Goal: Task Accomplishment & Management: Complete application form

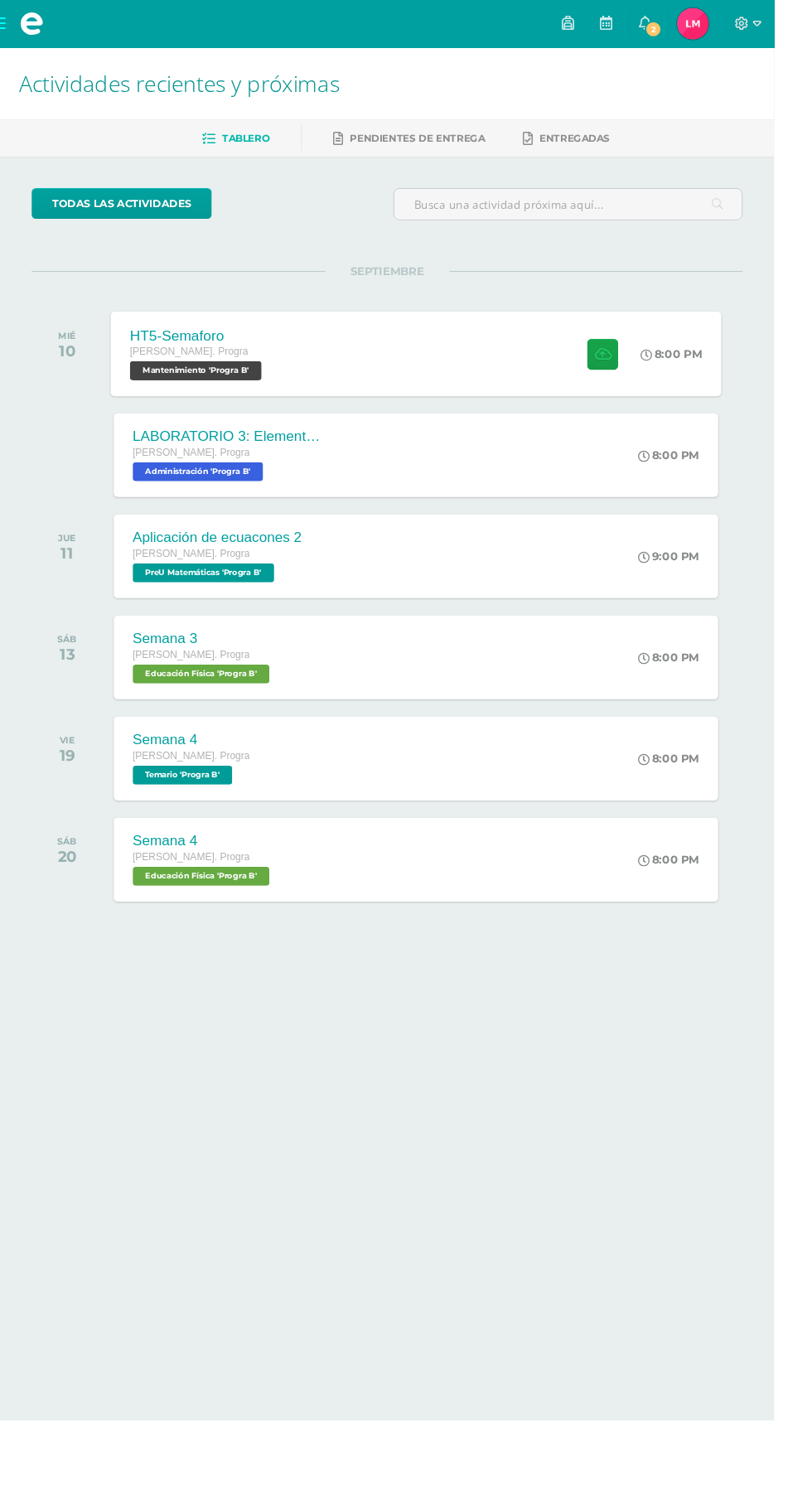
click at [367, 376] on div "HT5-Semaforo [PERSON_NAME]. Progra Mantenimiento 'Progra B' 8:00 PM HT5-[GEOGRA…" at bounding box center [437, 371] width 641 height 89
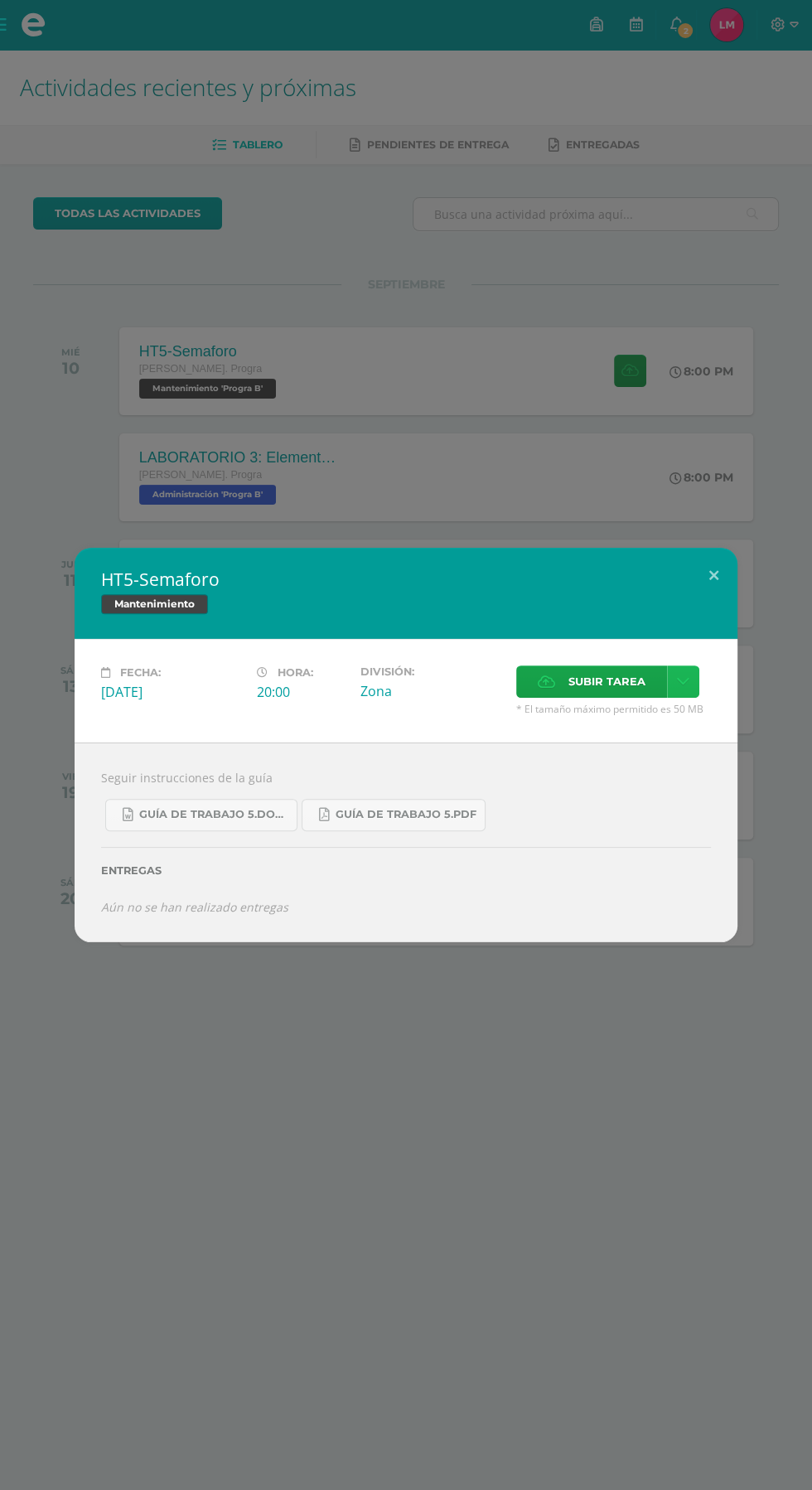
click at [682, 683] on icon at bounding box center [682, 682] width 12 height 14
click at [689, 743] on div "Seguir instrucciones de la guía Guía de trabajo 5.docx Guía de trabajo 5.pdf En…" at bounding box center [406, 842] width 663 height 199
click at [682, 682] on icon at bounding box center [682, 682] width 12 height 14
click at [676, 732] on div "Subir enlace Ingresa el enlace Cancelar Aceptar" at bounding box center [624, 719] width 167 height 44
click at [648, 722] on link "Subir enlace" at bounding box center [624, 718] width 165 height 26
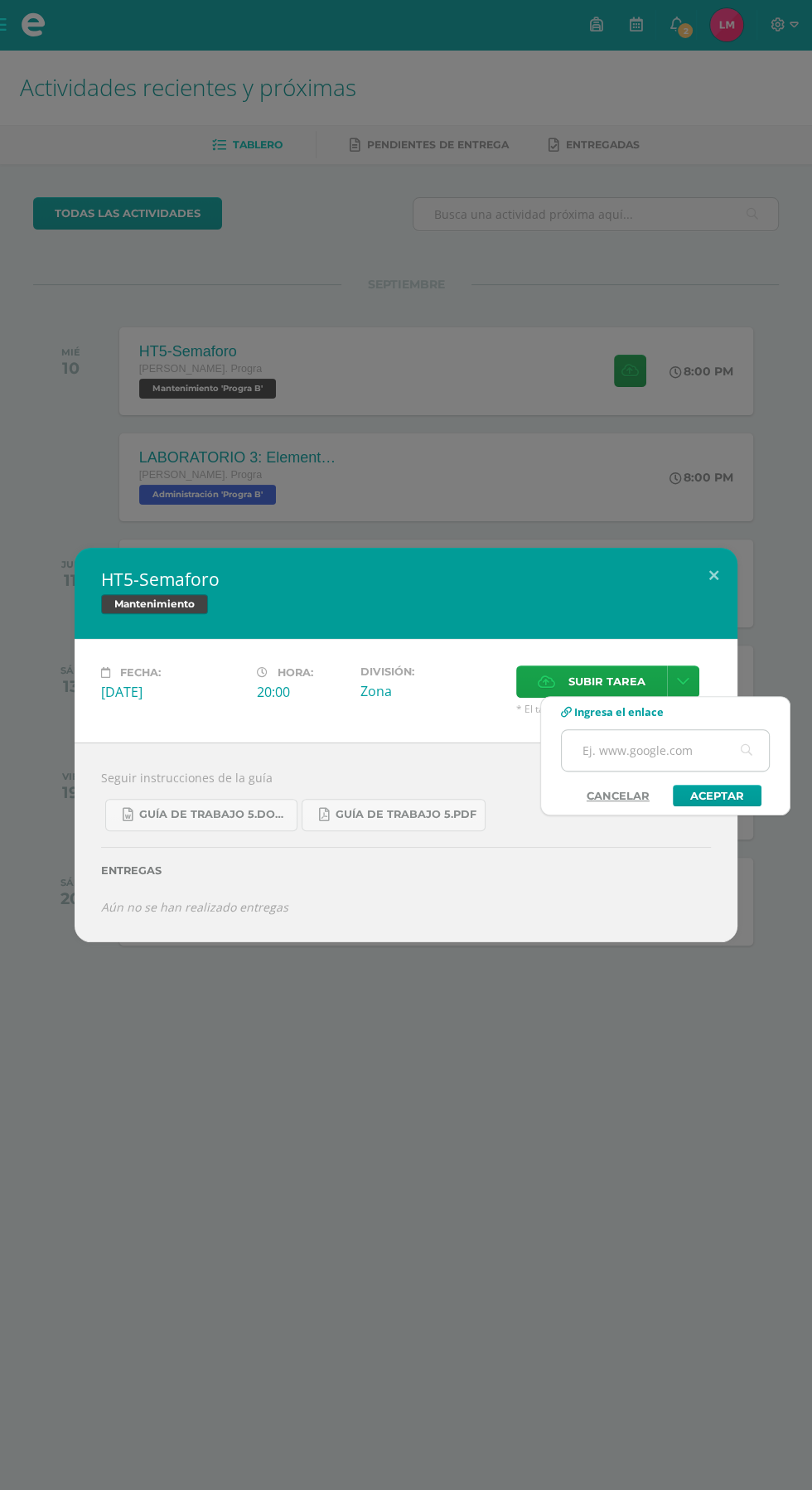
click at [651, 752] on input "text" at bounding box center [665, 750] width 207 height 41
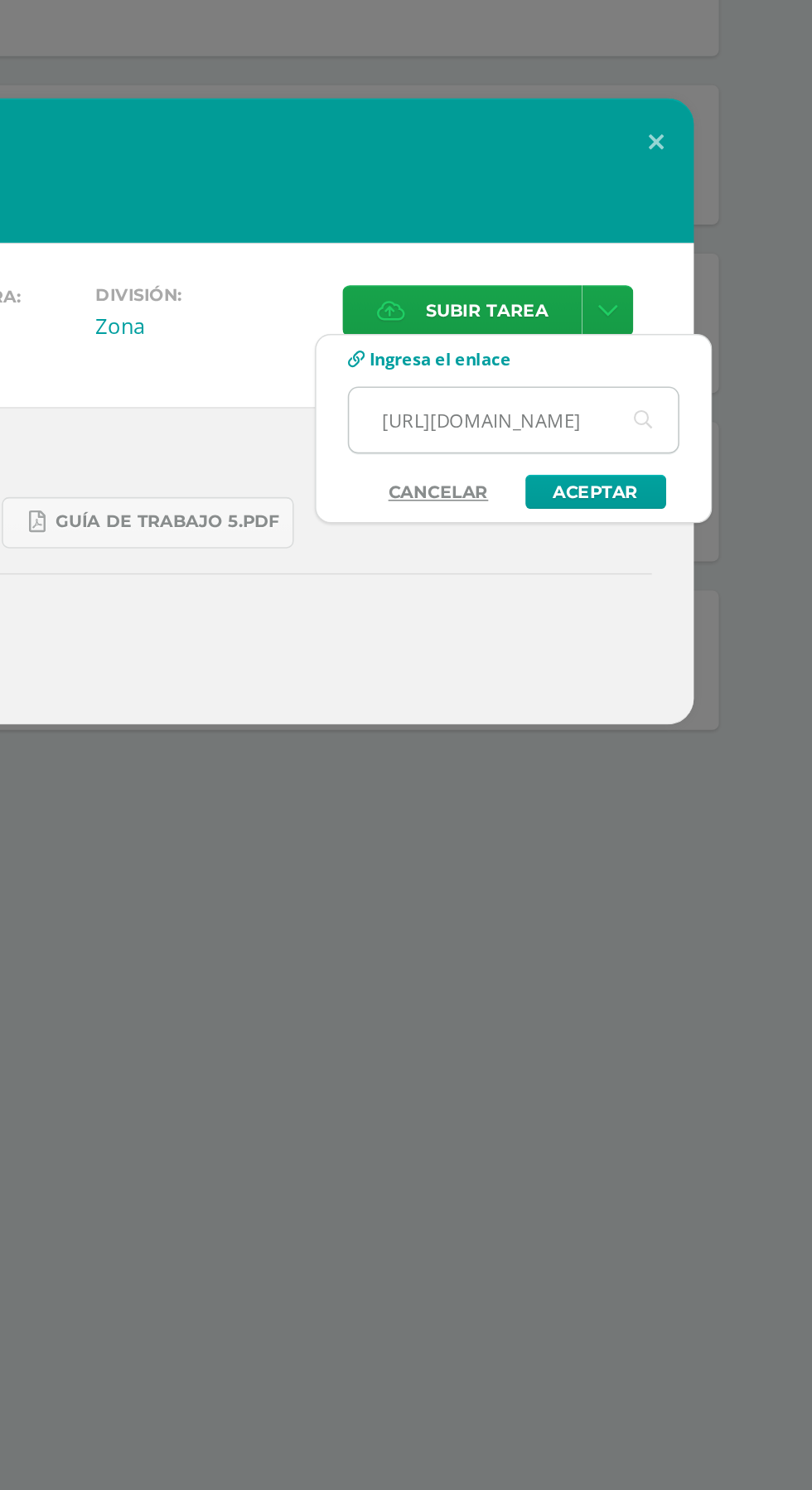
scroll to position [0, 464]
type input "[URL][DOMAIN_NAME]"
click at [710, 799] on link "Aceptar" at bounding box center [676, 795] width 89 height 22
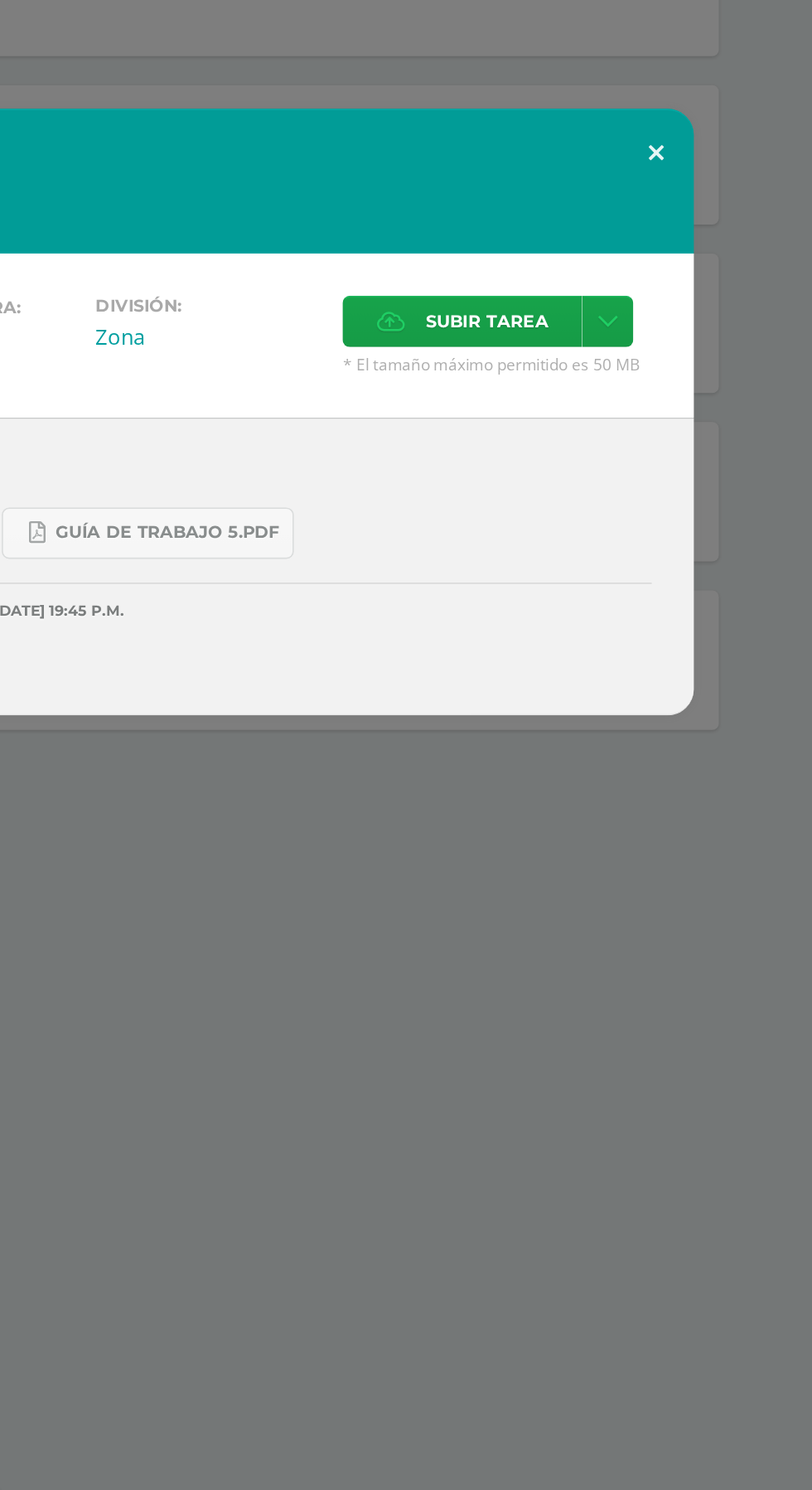
click at [695, 586] on button at bounding box center [714, 583] width 47 height 57
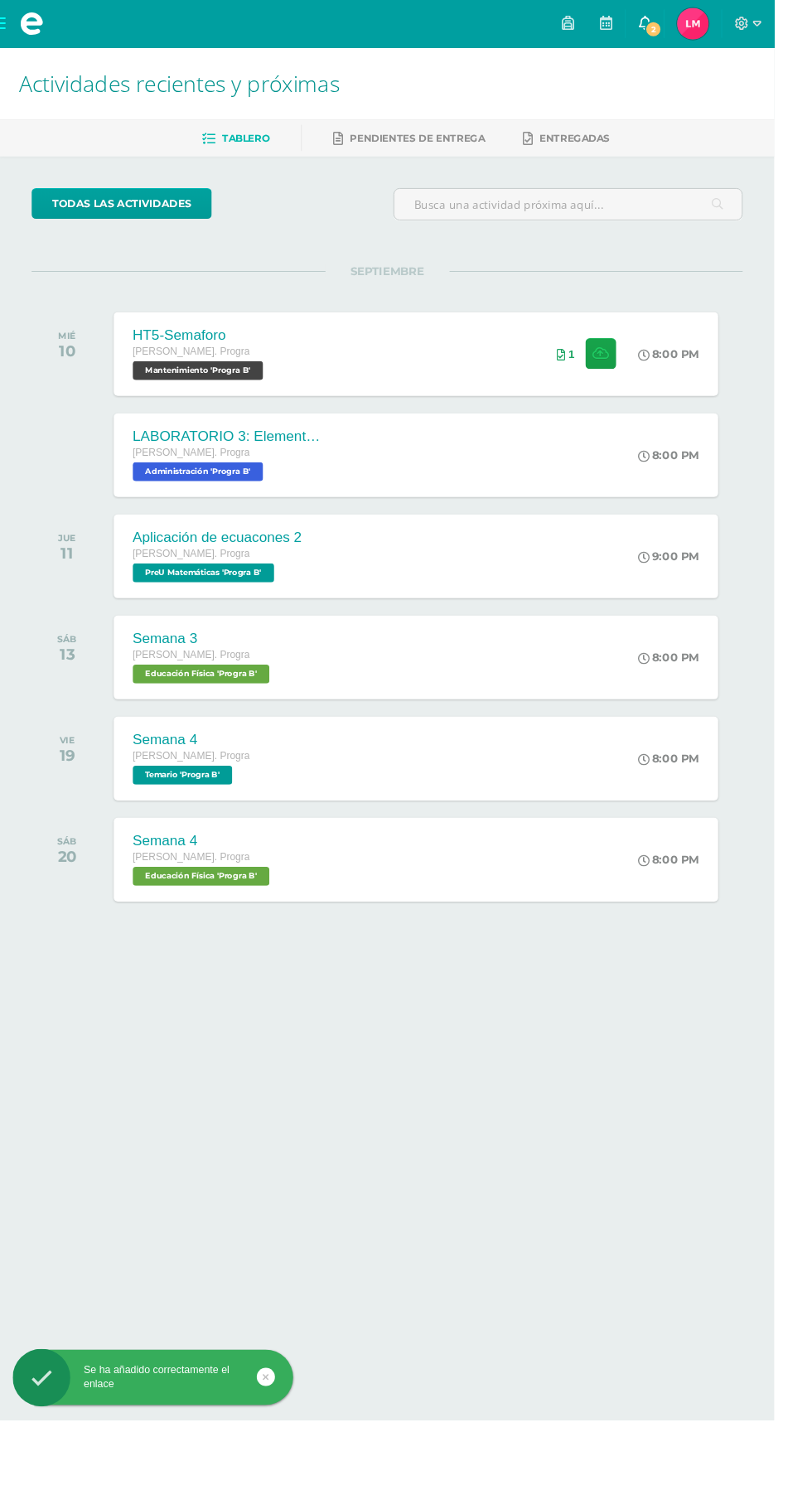
click at [697, 26] on link "2" at bounding box center [676, 25] width 40 height 50
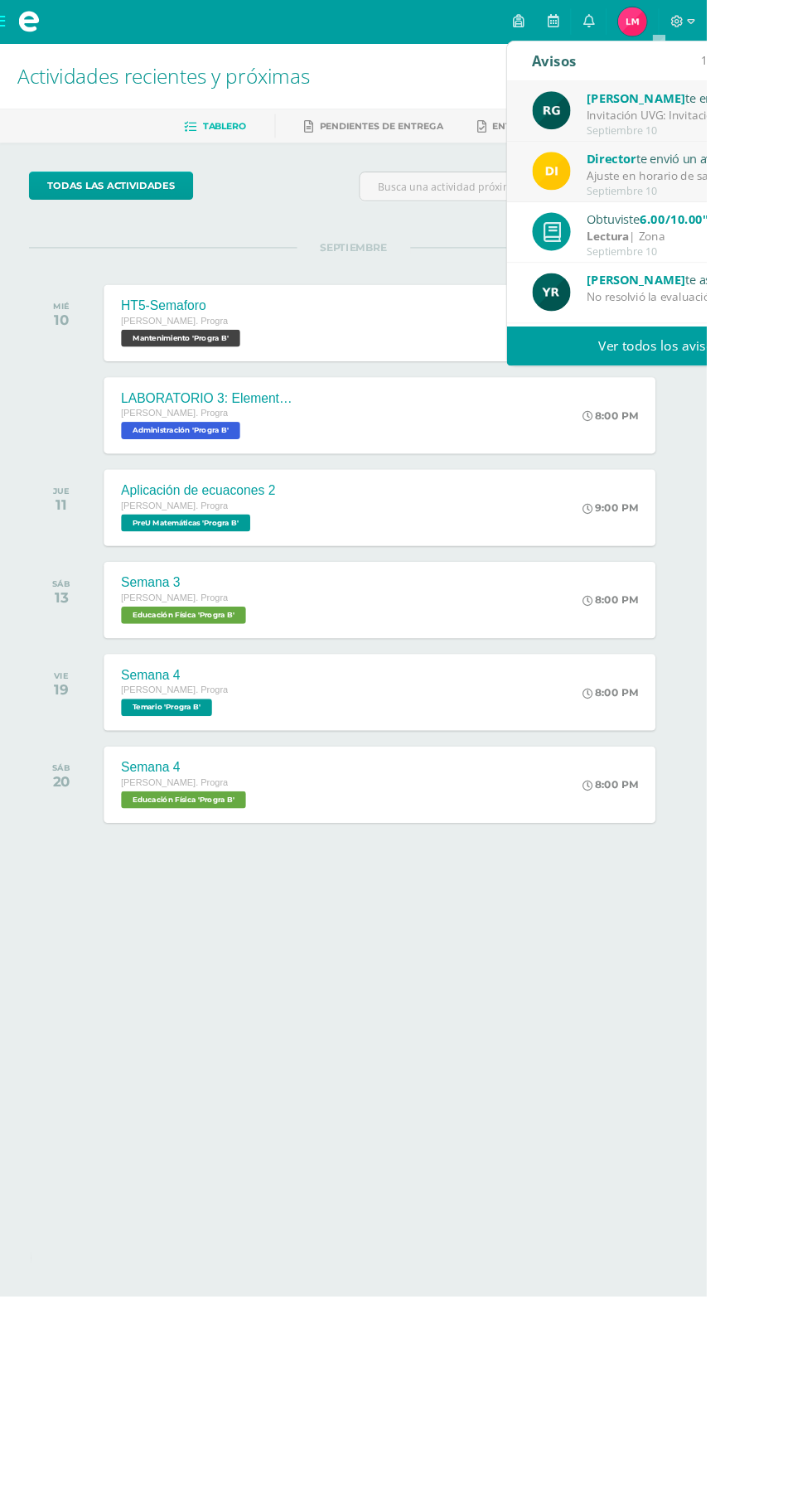
click at [681, 129] on div "Invitación UVG: Invitación especial ✨ El programa Mujeres en Ingeniería – Virtu…" at bounding box center [789, 133] width 231 height 19
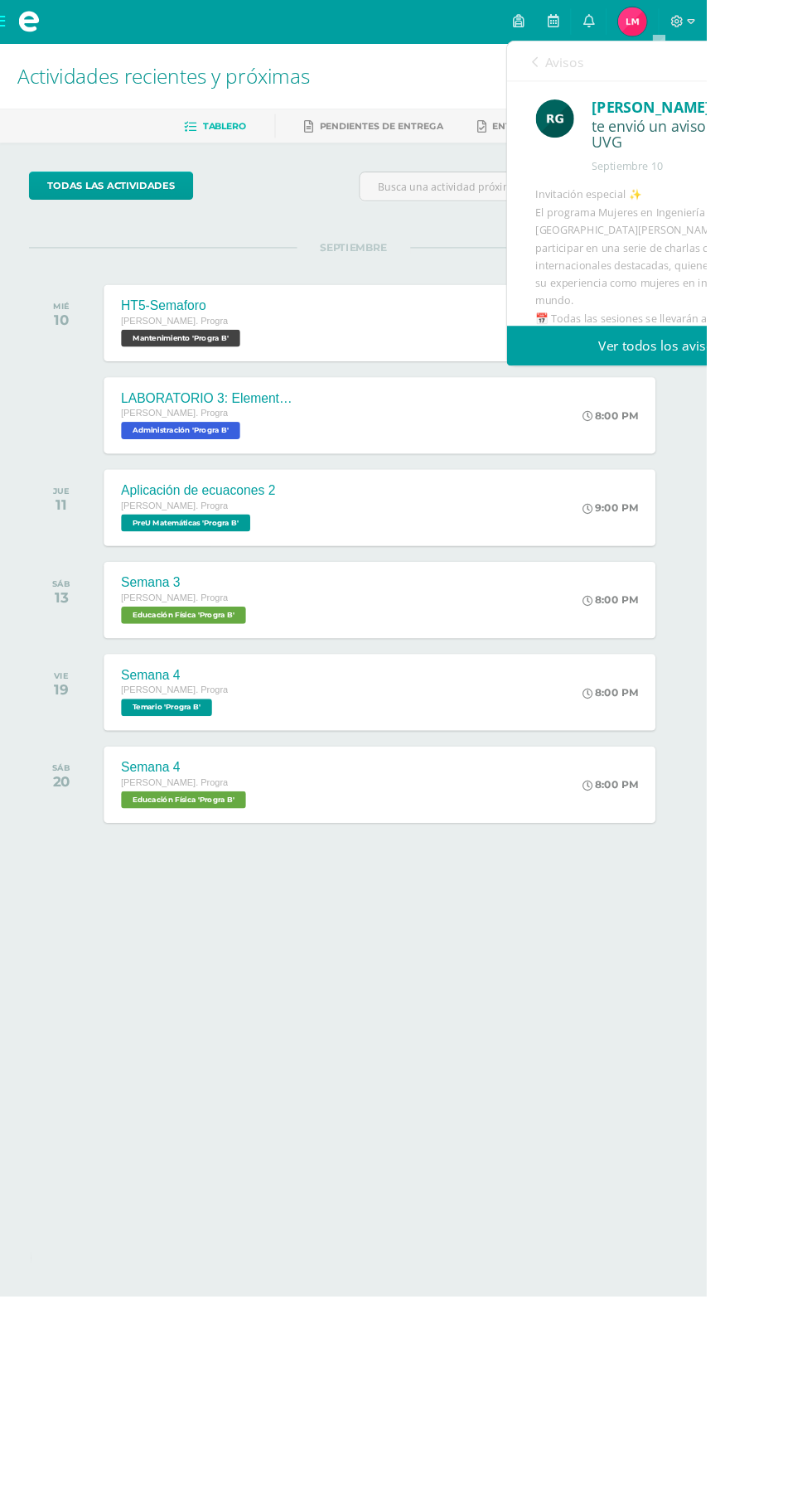
click at [614, 71] on icon at bounding box center [614, 71] width 7 height 13
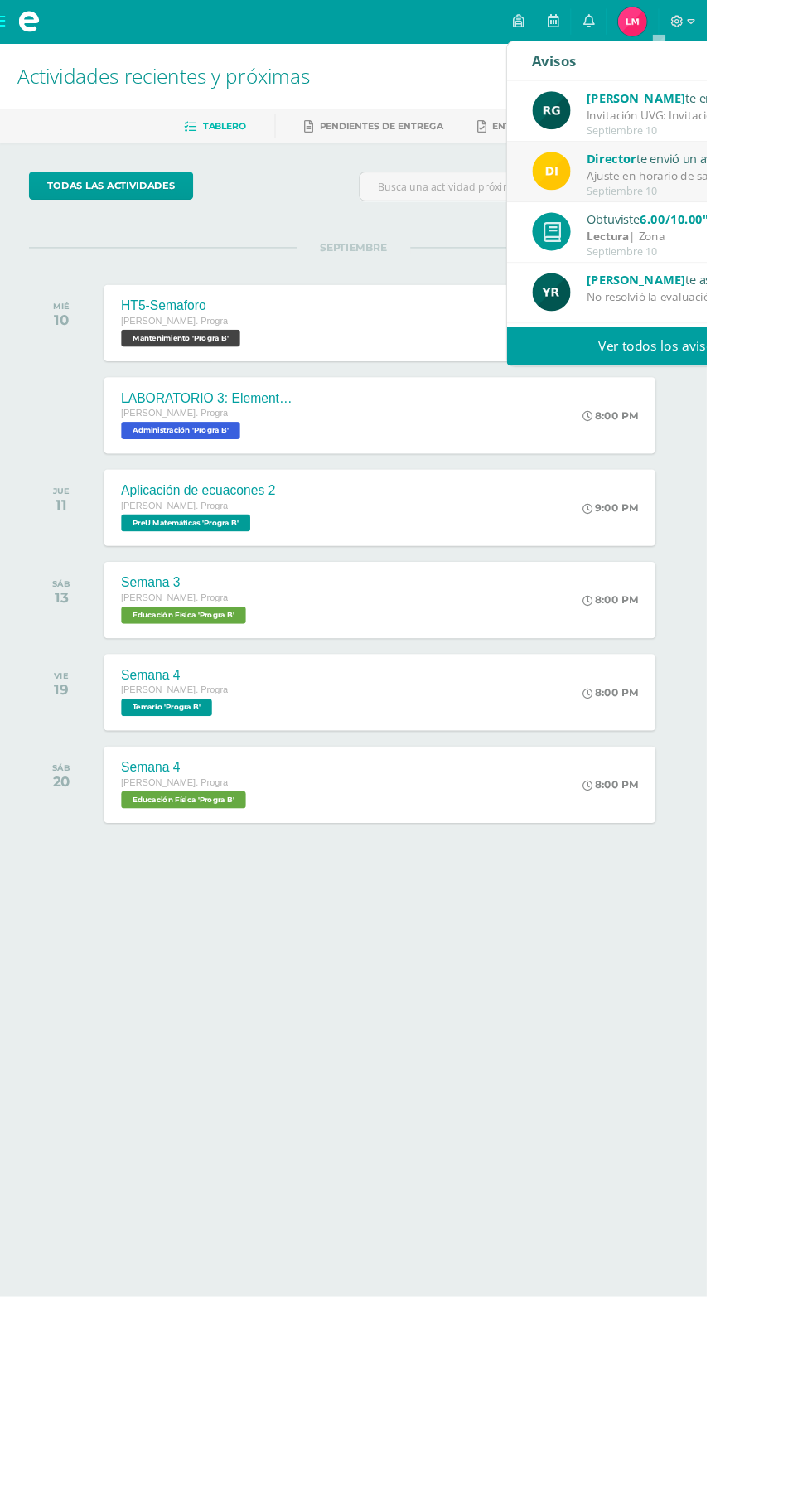
click at [700, 213] on div "Septiembre 10" at bounding box center [789, 219] width 231 height 14
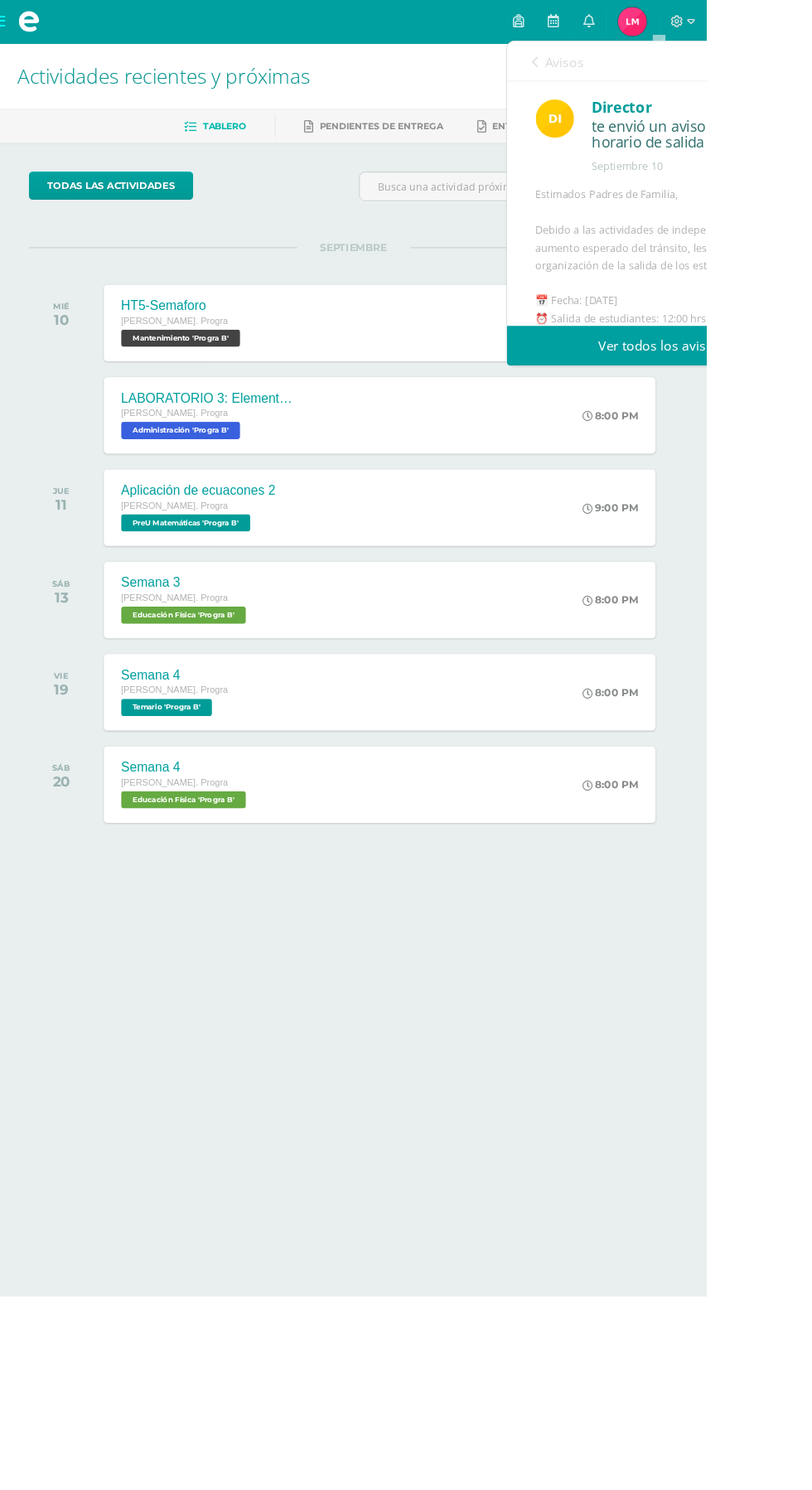
click at [614, 73] on icon at bounding box center [614, 71] width 7 height 13
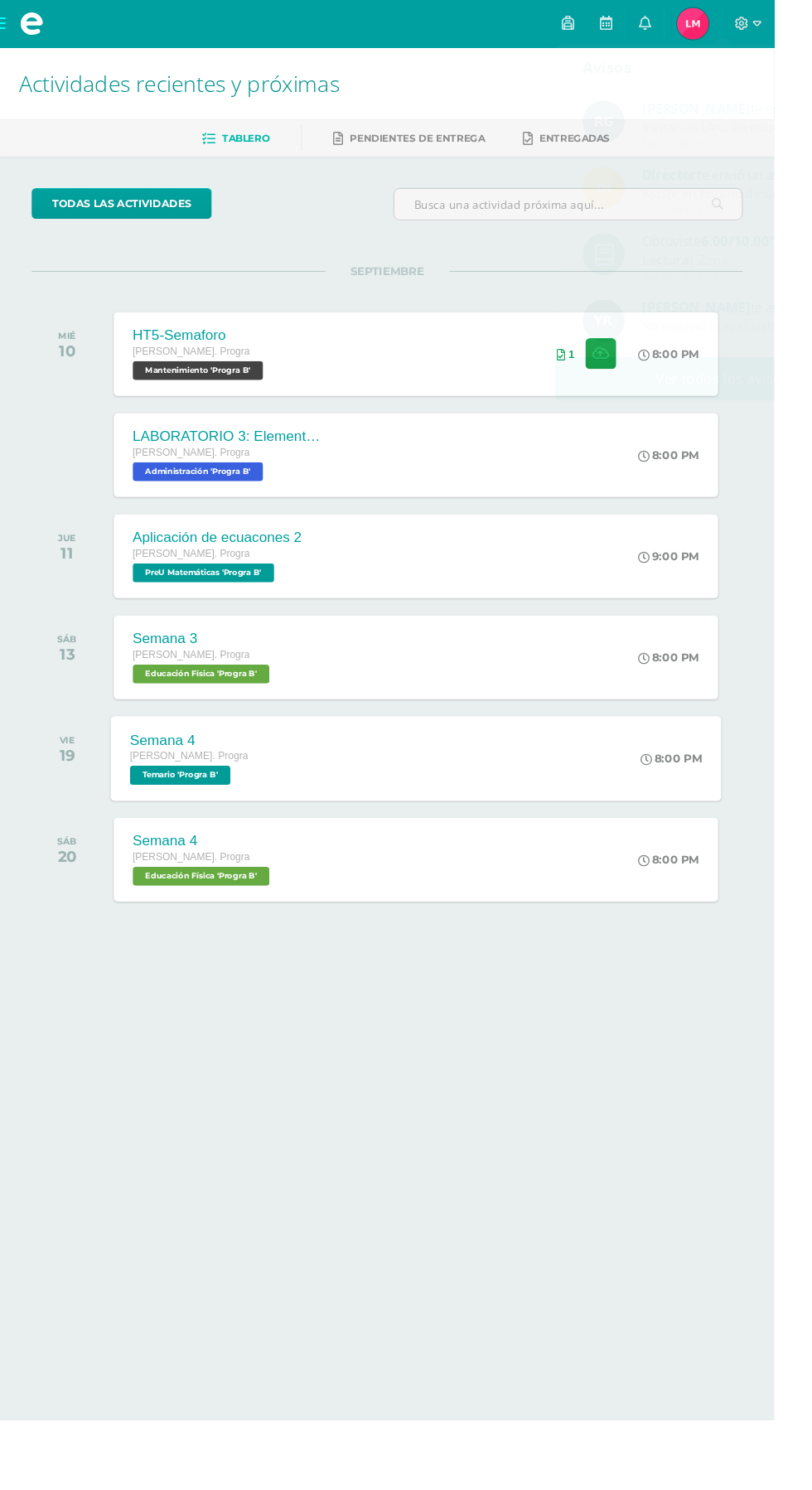
click at [695, 838] on div "8:00 PM" at bounding box center [713, 795] width 88 height 89
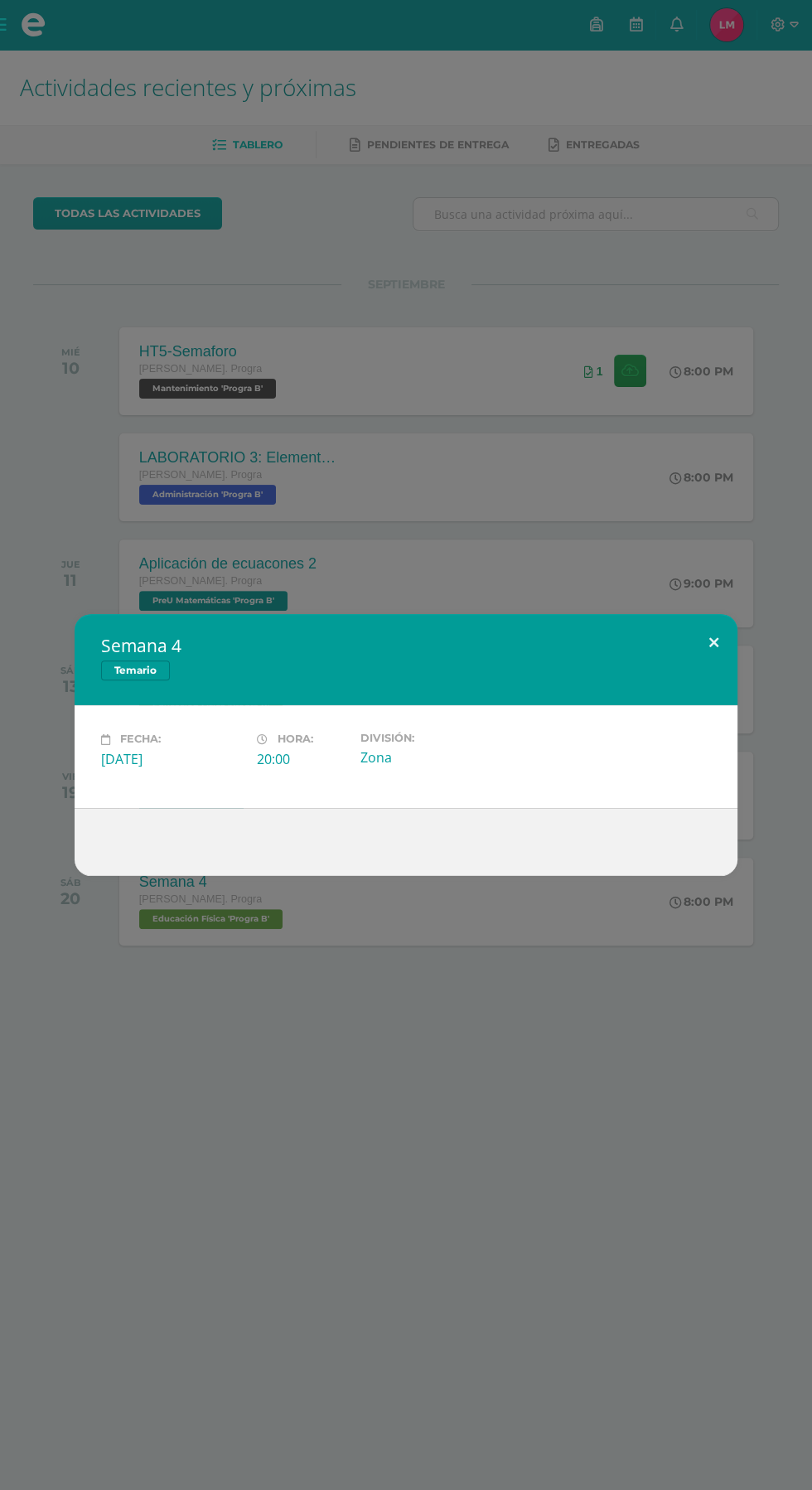
click at [715, 642] on button at bounding box center [714, 643] width 47 height 57
